Goal: Task Accomplishment & Management: Complete application form

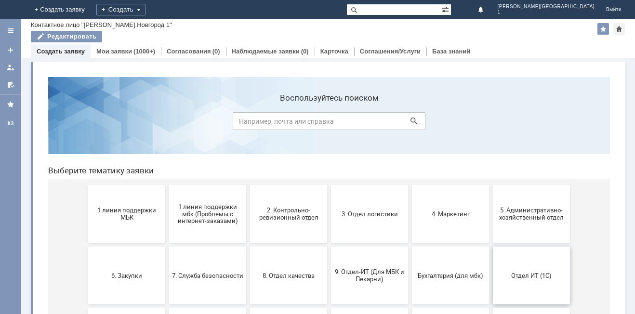
scroll to position [96, 0]
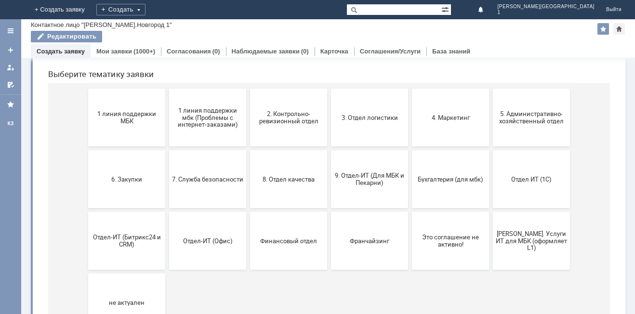
click at [516, 185] on button "Отдел ИТ (1С)" at bounding box center [531, 179] width 77 height 58
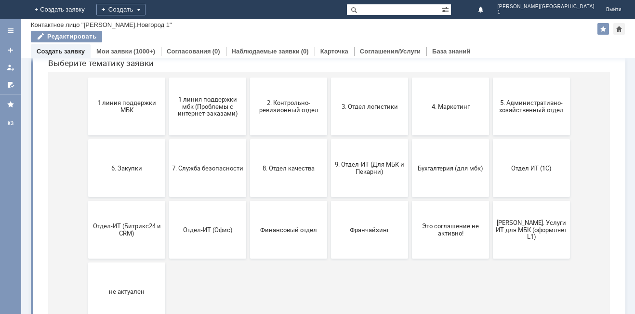
scroll to position [92, 0]
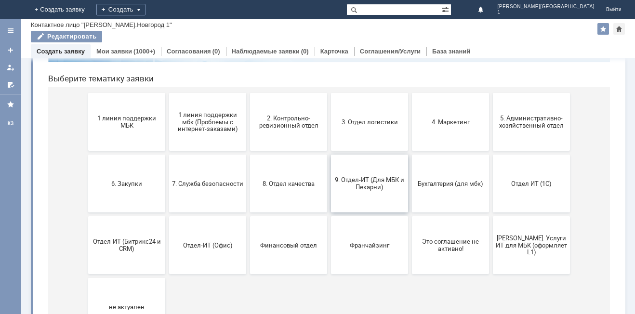
click at [359, 198] on button "9. Отдел-ИТ (Для МБК и Пекарни)" at bounding box center [369, 184] width 77 height 58
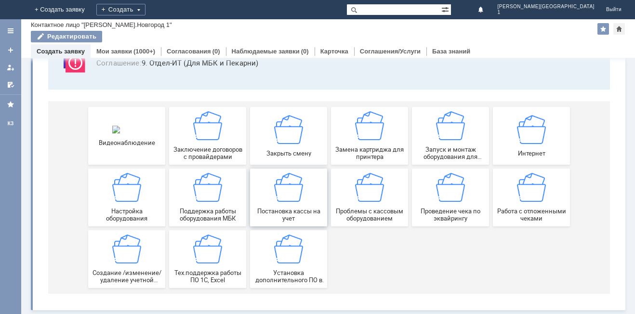
scroll to position [80, 0]
click at [128, 276] on span "Создание /изменение/удаление учетной записи пользователя МБК" at bounding box center [126, 276] width 71 height 14
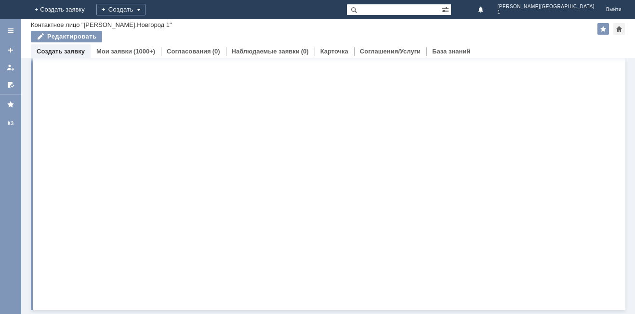
scroll to position [0, 0]
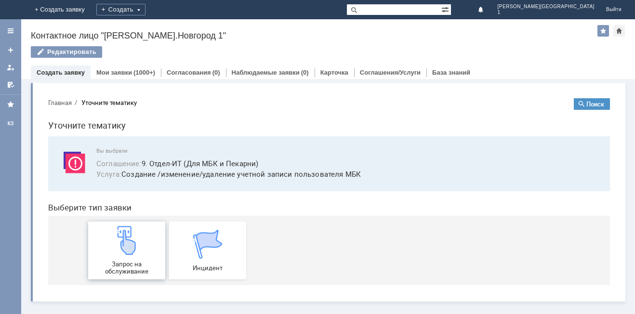
click at [126, 267] on span "Запрос на обслуживание" at bounding box center [126, 267] width 71 height 14
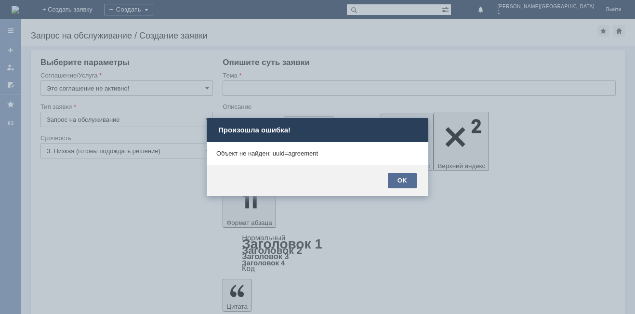
click at [409, 179] on div "OK" at bounding box center [402, 180] width 29 height 15
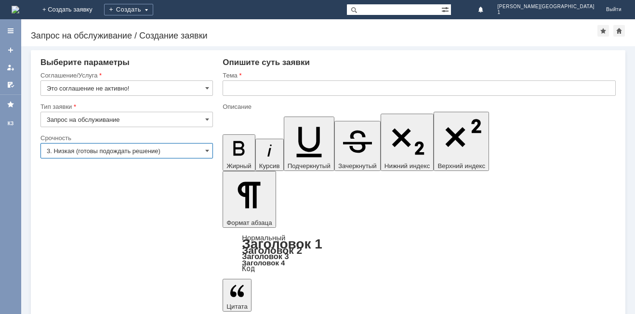
click at [209, 151] on input "3. Низкая (готовы подождать решение)" at bounding box center [126, 150] width 172 height 15
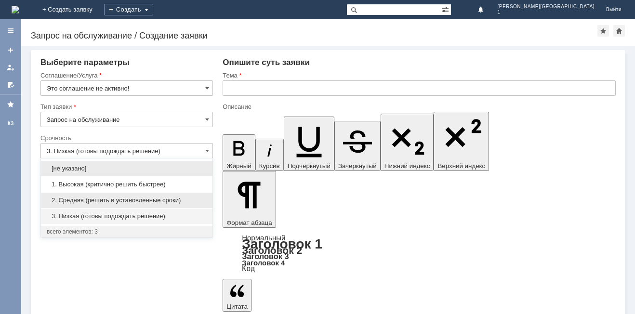
click at [109, 199] on span "2. Средняя (решить в установленные сроки)" at bounding box center [127, 200] width 160 height 8
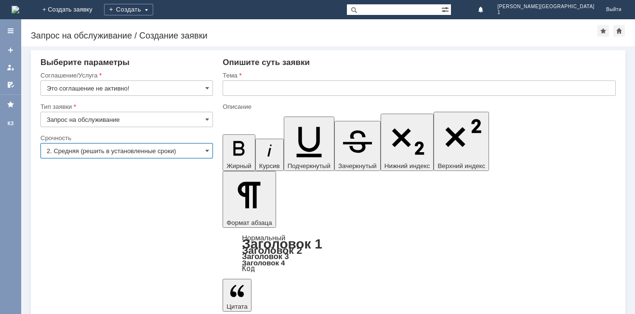
type input "2. Средняя (решить в установленные сроки)"
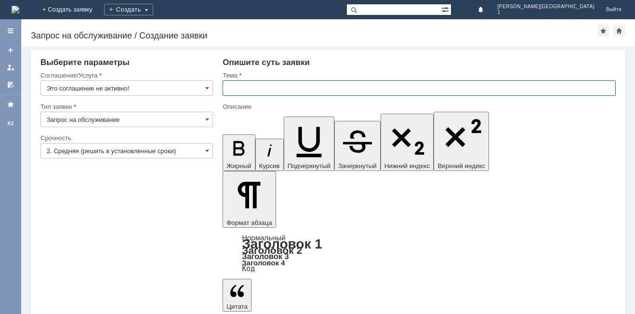
click at [227, 89] on input "text" at bounding box center [418, 87] width 393 height 15
type input "доступ ПК к 1с"
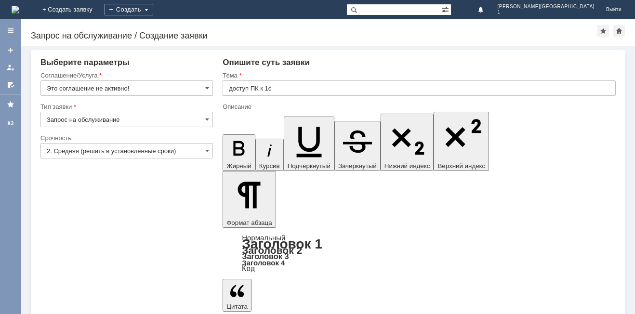
click at [207, 154] on span at bounding box center [207, 151] width 4 height 8
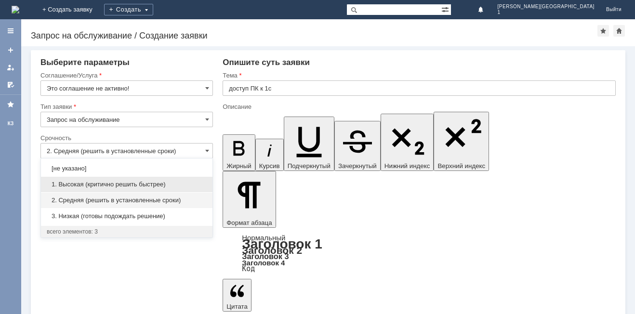
click at [99, 186] on span "1. Высокая (критично решить быстрее)" at bounding box center [127, 185] width 160 height 8
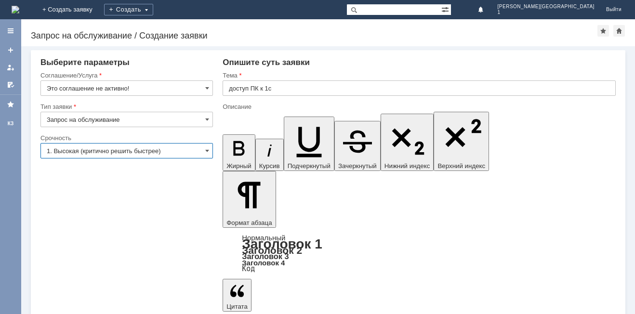
type input "1. Высокая (критично решить быстрее)"
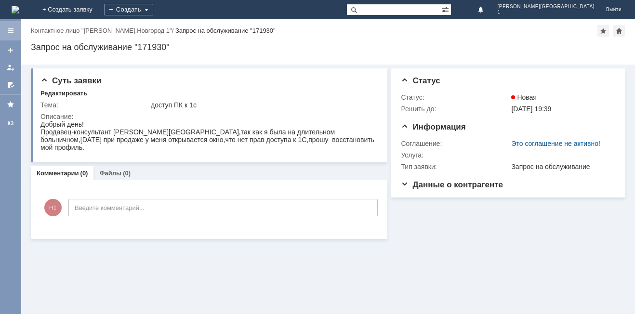
click at [9, 32] on div at bounding box center [11, 31] width 8 height 8
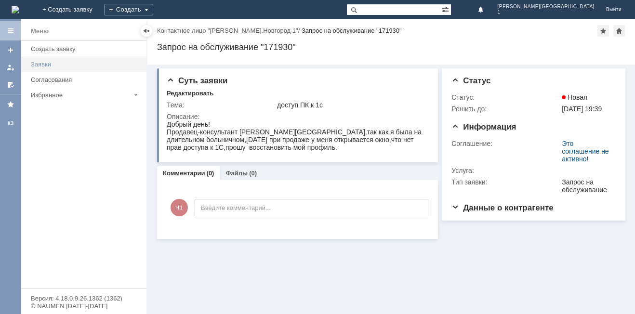
click at [41, 66] on div "Заявки" at bounding box center [86, 64] width 110 height 7
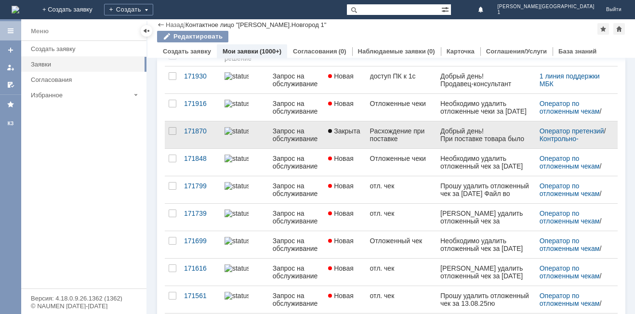
click at [393, 135] on div "Расхождение при поставке" at bounding box center [401, 134] width 63 height 15
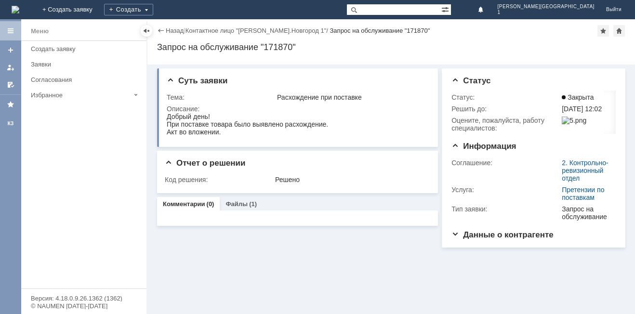
click at [161, 30] on div "Назад" at bounding box center [170, 30] width 26 height 7
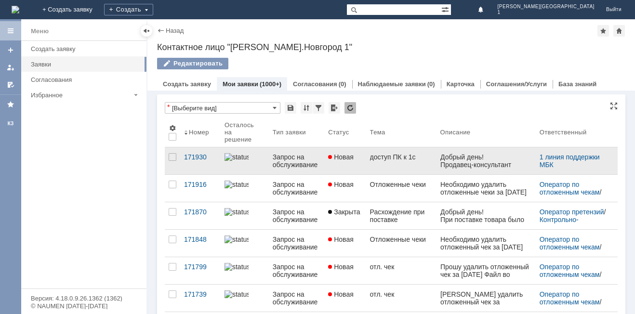
click at [295, 166] on div "Запрос на обслуживание" at bounding box center [297, 160] width 48 height 15
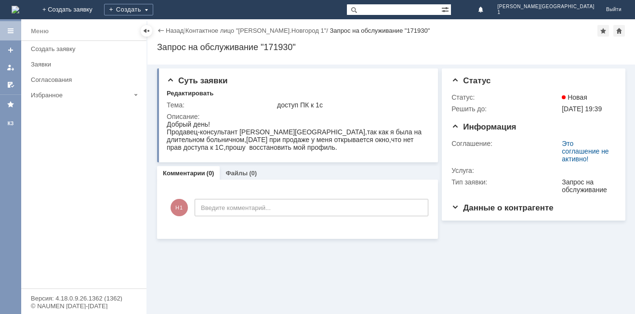
click at [35, 35] on div "Меню" at bounding box center [40, 32] width 18 height 12
click at [13, 31] on div at bounding box center [11, 31] width 8 height 8
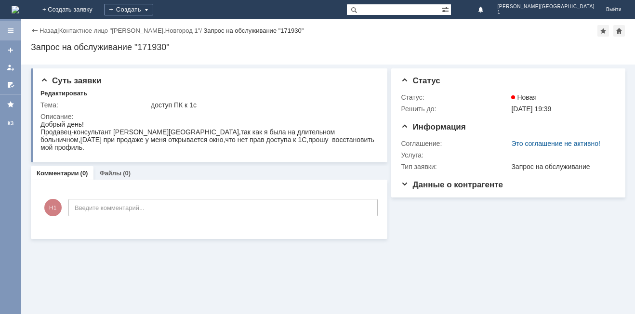
click at [12, 31] on div at bounding box center [11, 31] width 8 height 8
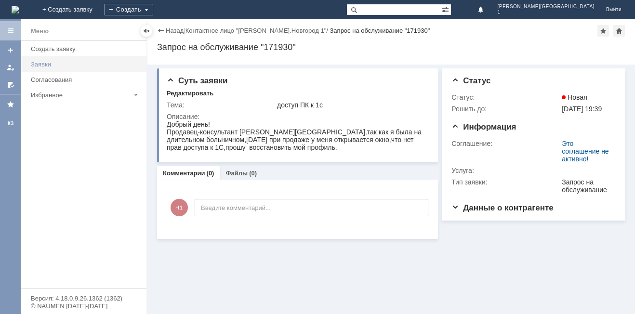
click at [32, 64] on div "Заявки" at bounding box center [86, 64] width 110 height 7
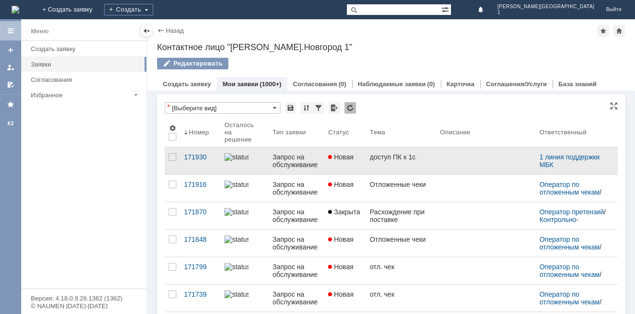
click at [399, 163] on link "доступ ПК к 1с" at bounding box center [401, 160] width 70 height 27
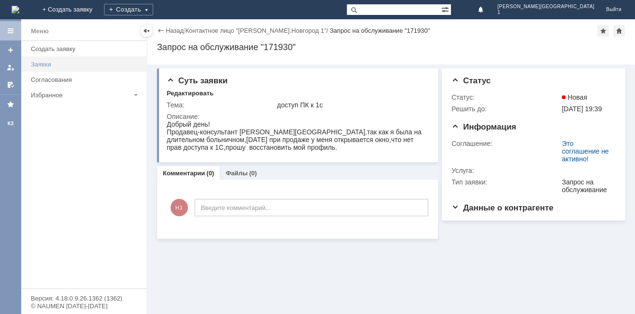
click at [37, 66] on div "Заявки" at bounding box center [86, 64] width 110 height 7
